Goal: Obtain resource: Obtain resource

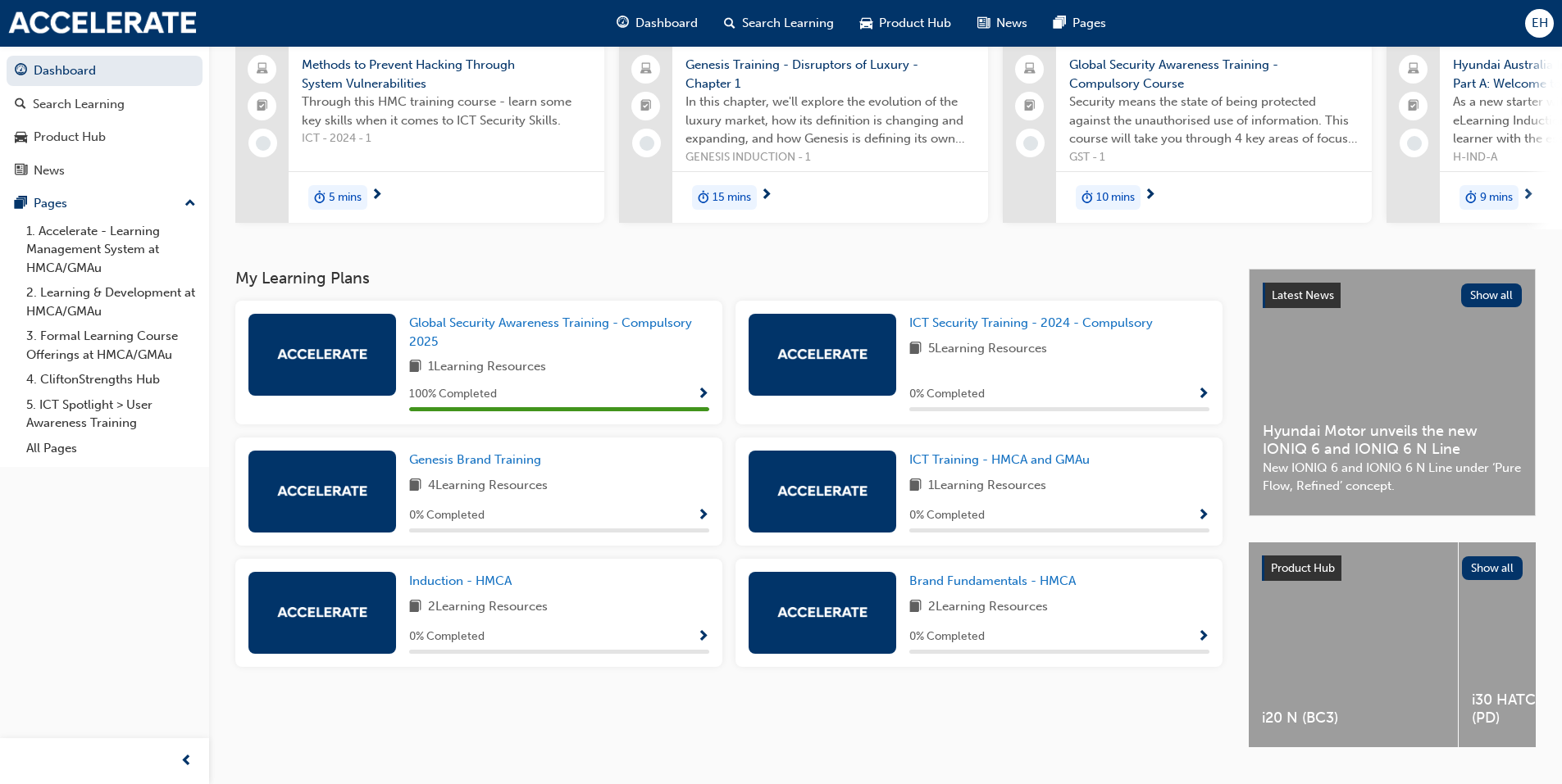
scroll to position [0, 4742]
click at [1272, 709] on div "TUCSON (NX4)" at bounding box center [1221, 645] width 209 height 205
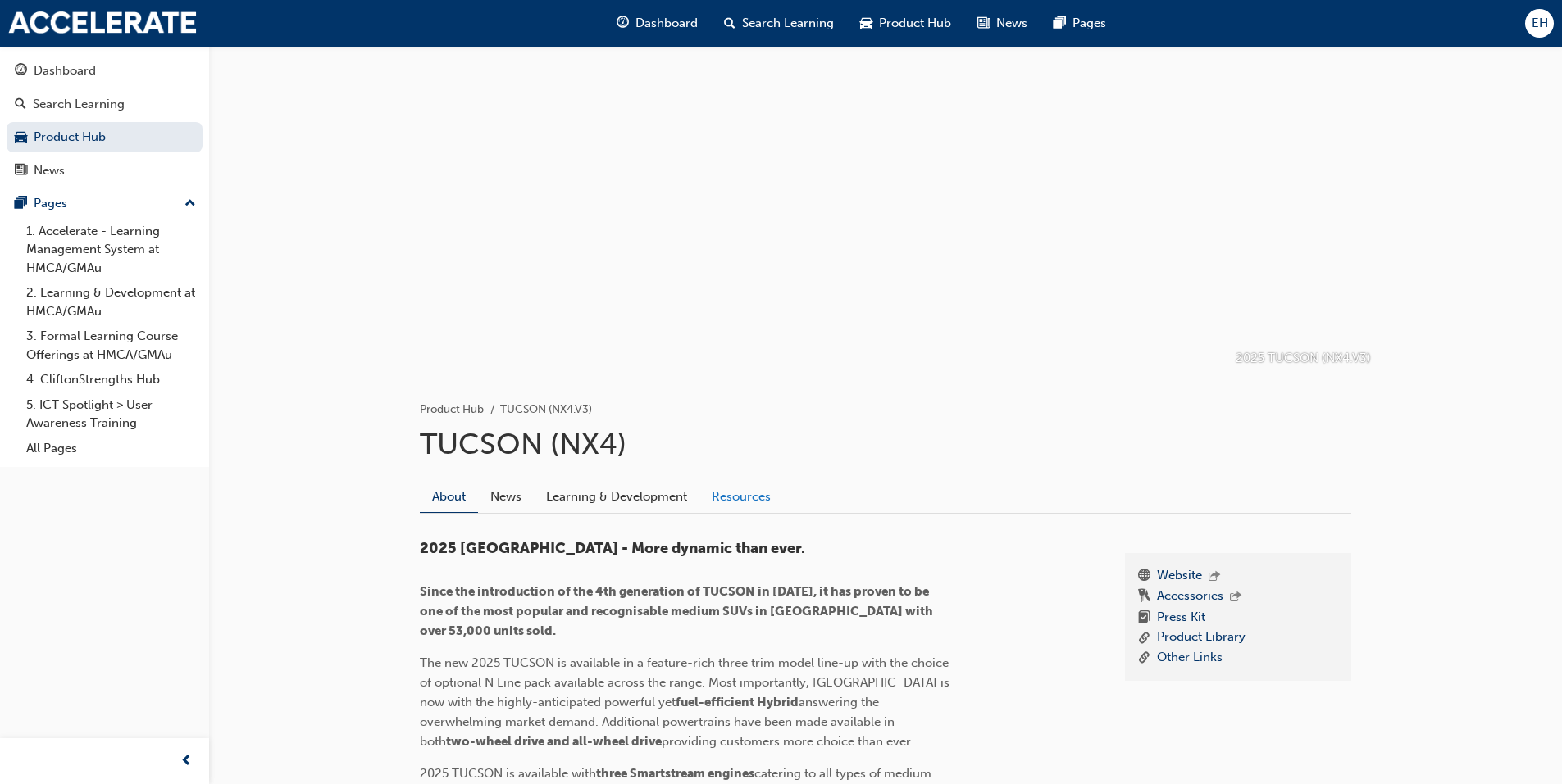
click at [771, 495] on link "Resources" at bounding box center [741, 497] width 84 height 32
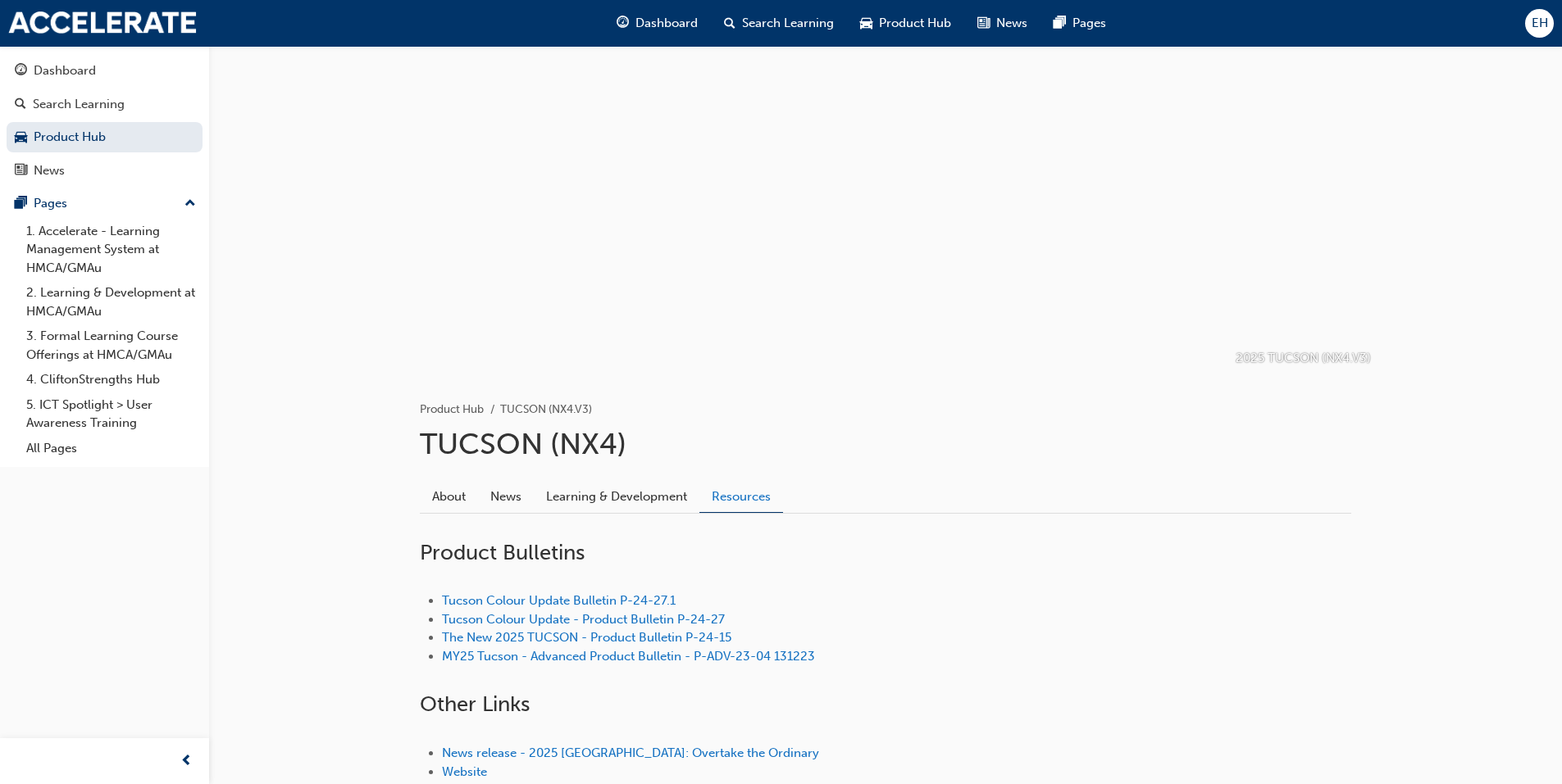
scroll to position [153, 0]
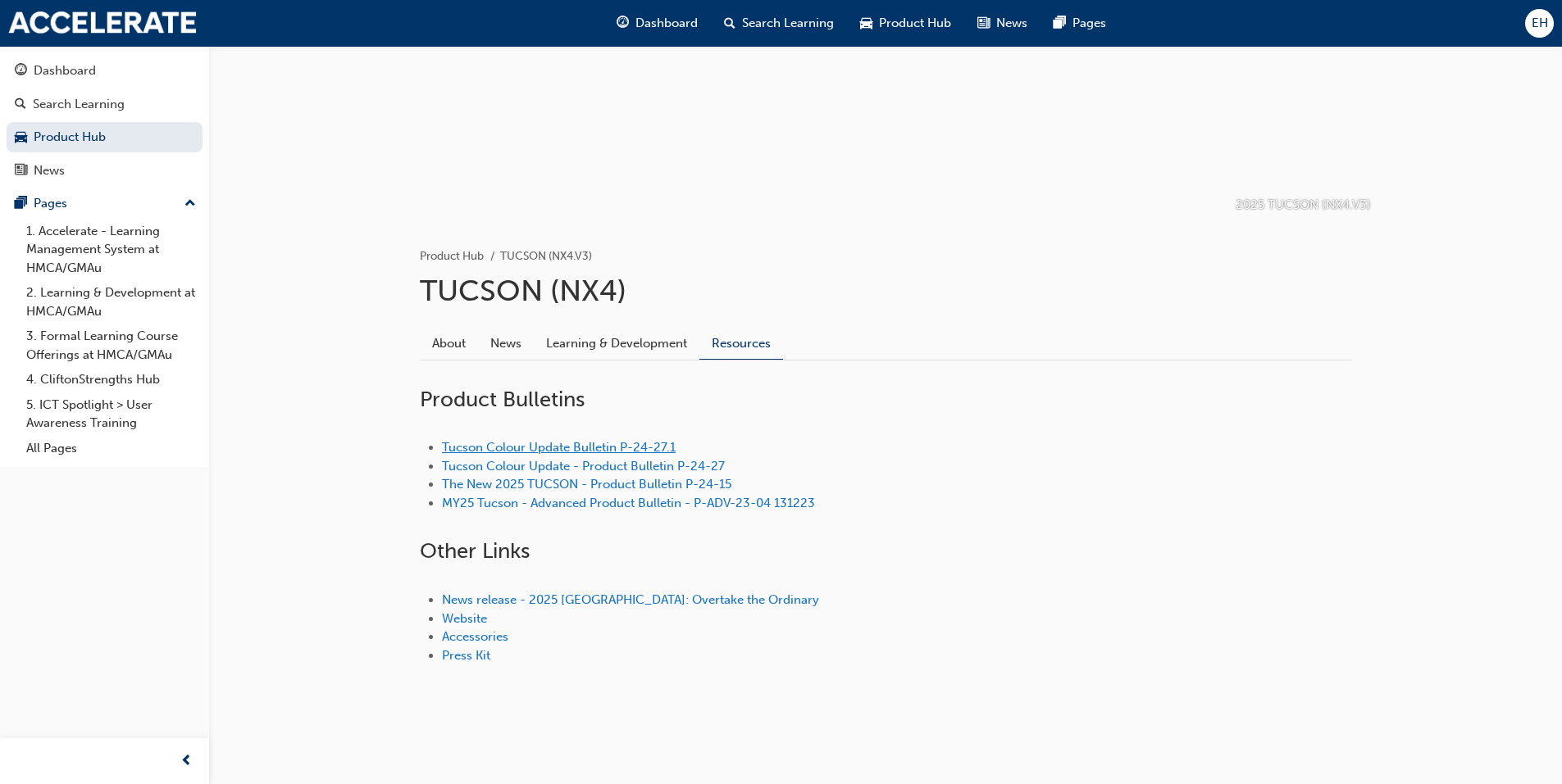
click at [637, 441] on link "Tucson Colour Update Bulletin P-24-27.1" at bounding box center [559, 447] width 234 height 15
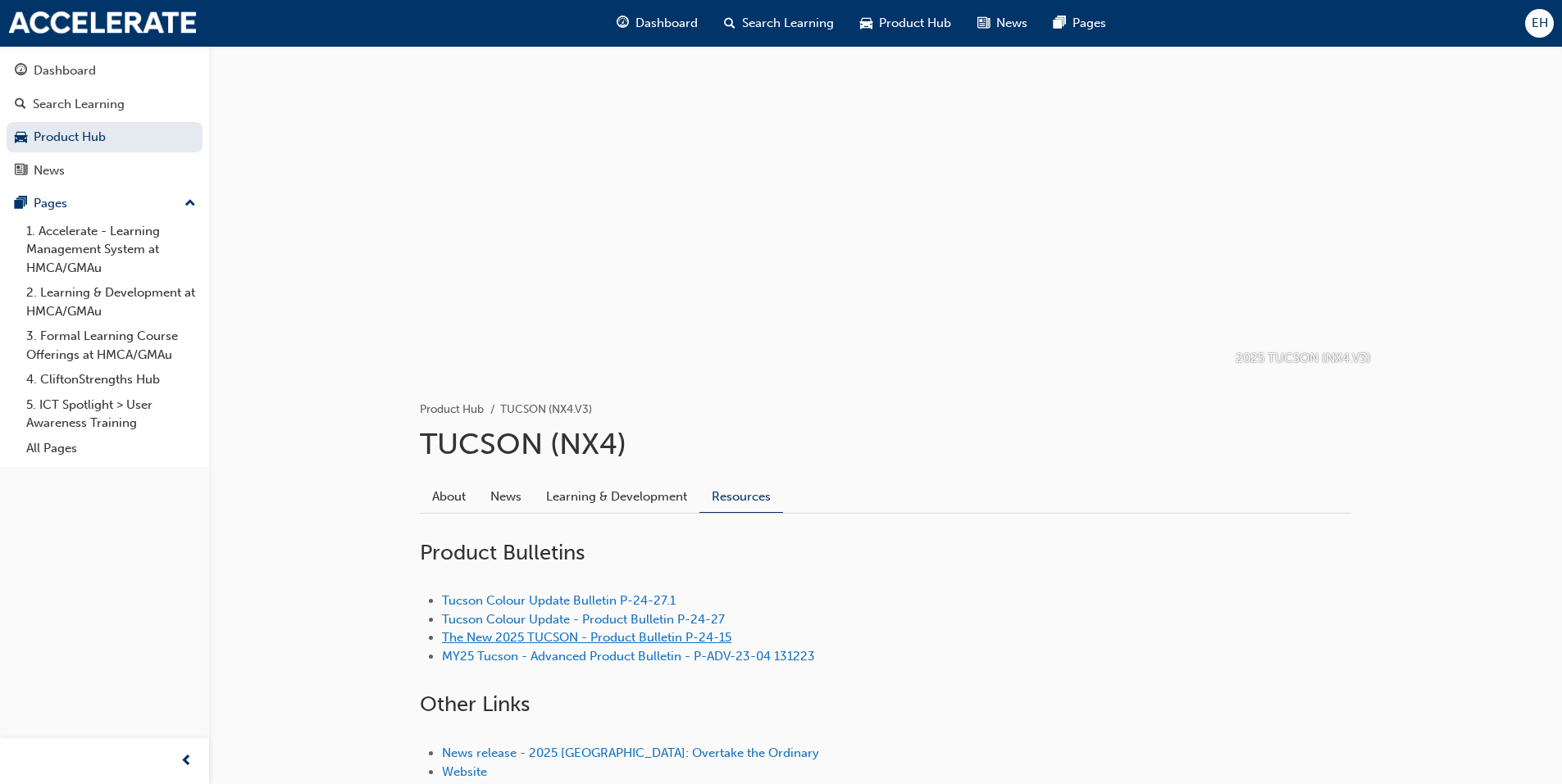
click at [633, 640] on link "The New 2025 TUCSON - Product Bulletin P-24-15" at bounding box center [586, 638] width 290 height 15
